Goal: Entertainment & Leisure: Consume media (video, audio)

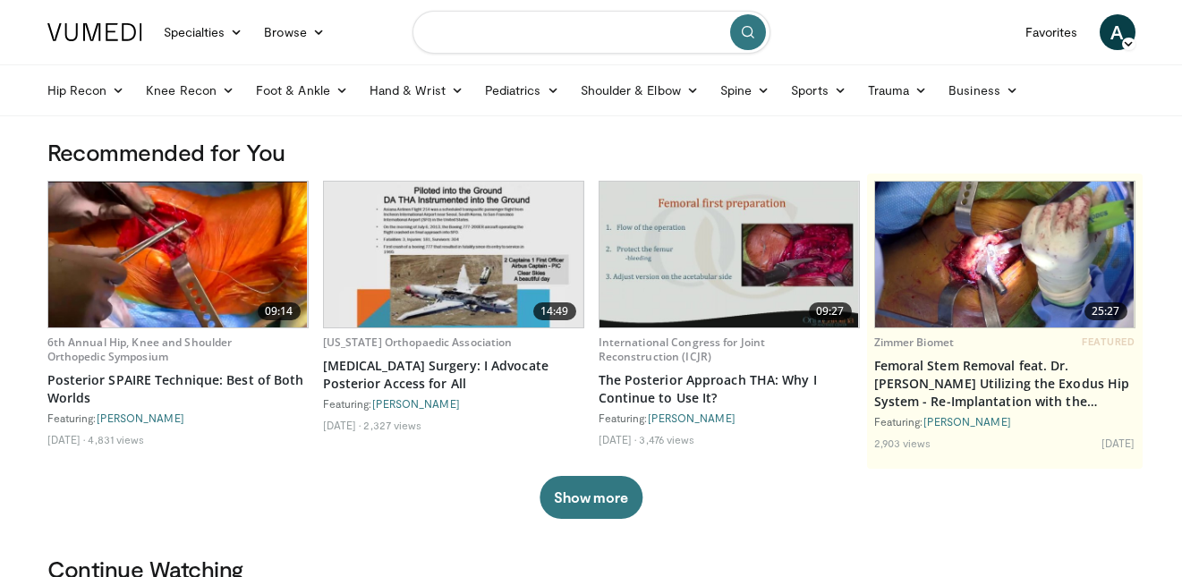
click at [491, 39] on input "Search topics, interventions" at bounding box center [591, 32] width 358 height 43
type input "**********"
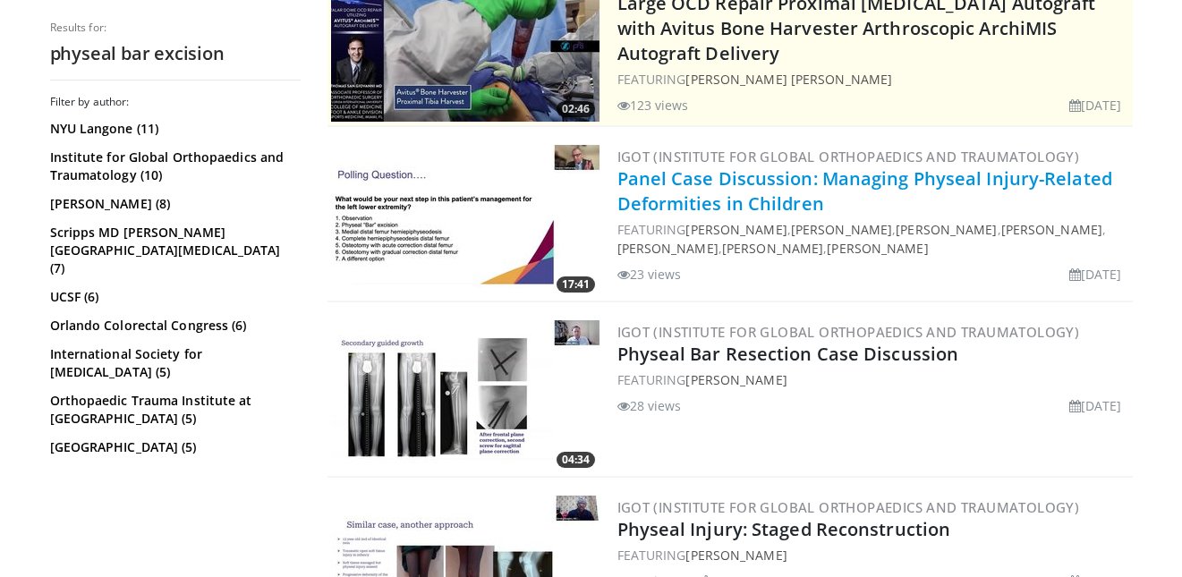
scroll to position [444, 0]
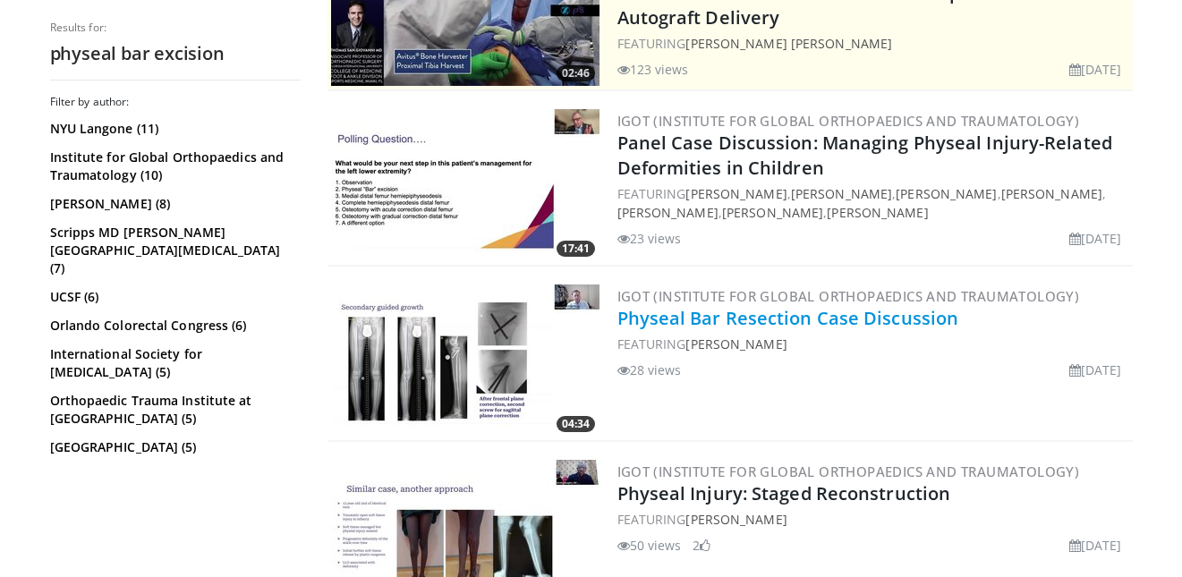
click at [843, 325] on link "Physeal Bar Resection Case Discussion" at bounding box center [788, 318] width 342 height 24
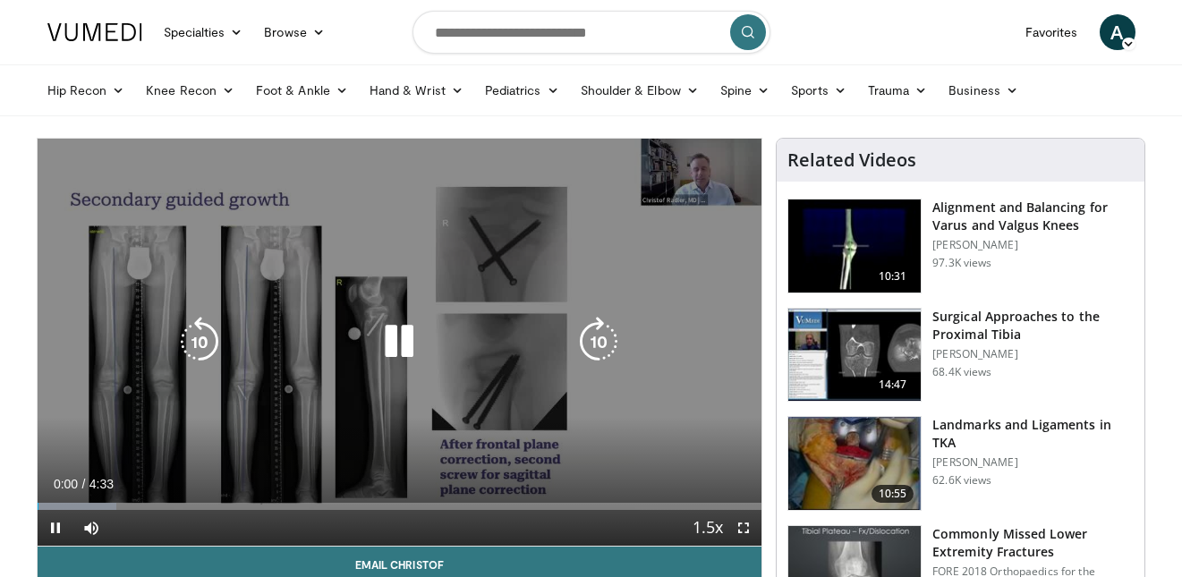
scroll to position [30, 0]
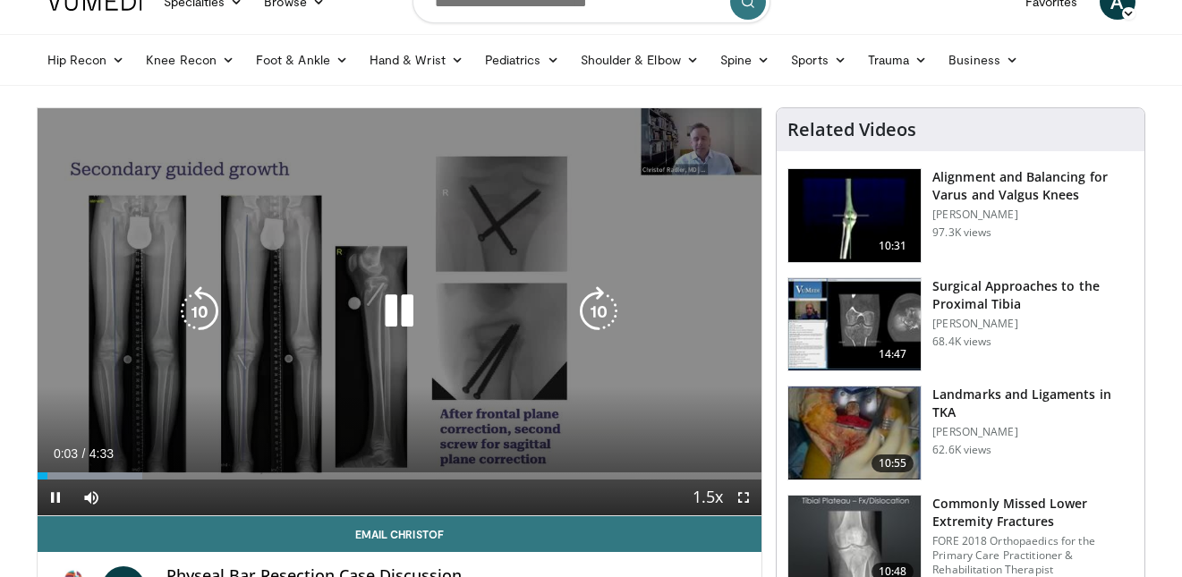
click at [611, 322] on icon "Video Player" at bounding box center [598, 311] width 50 height 50
click at [609, 303] on icon "Video Player" at bounding box center [598, 311] width 50 height 50
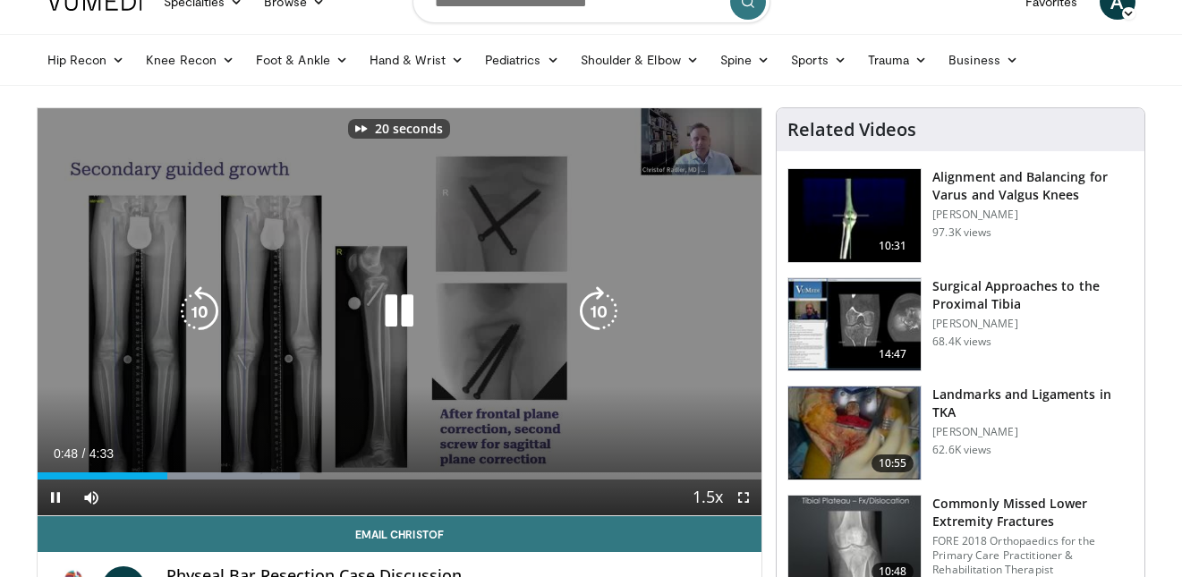
click at [609, 303] on icon "Video Player" at bounding box center [598, 311] width 50 height 50
click at [211, 312] on icon "Video Player" at bounding box center [199, 311] width 50 height 50
click at [220, 302] on icon "Video Player" at bounding box center [199, 311] width 50 height 50
click at [213, 315] on icon "Video Player" at bounding box center [199, 311] width 50 height 50
